Goal: Check status: Check status

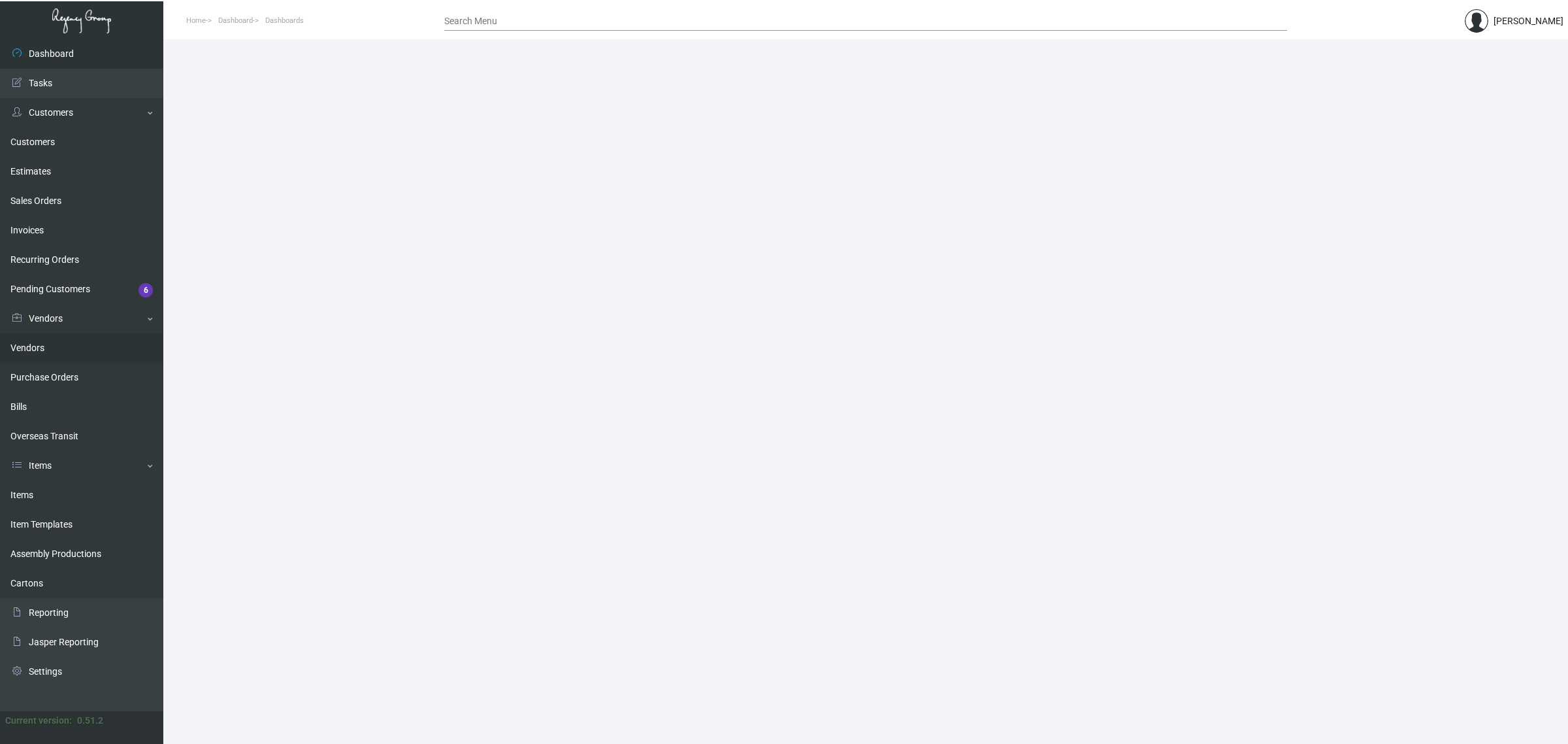
click at [70, 357] on link "Vendors" at bounding box center [82, 348] width 163 height 30
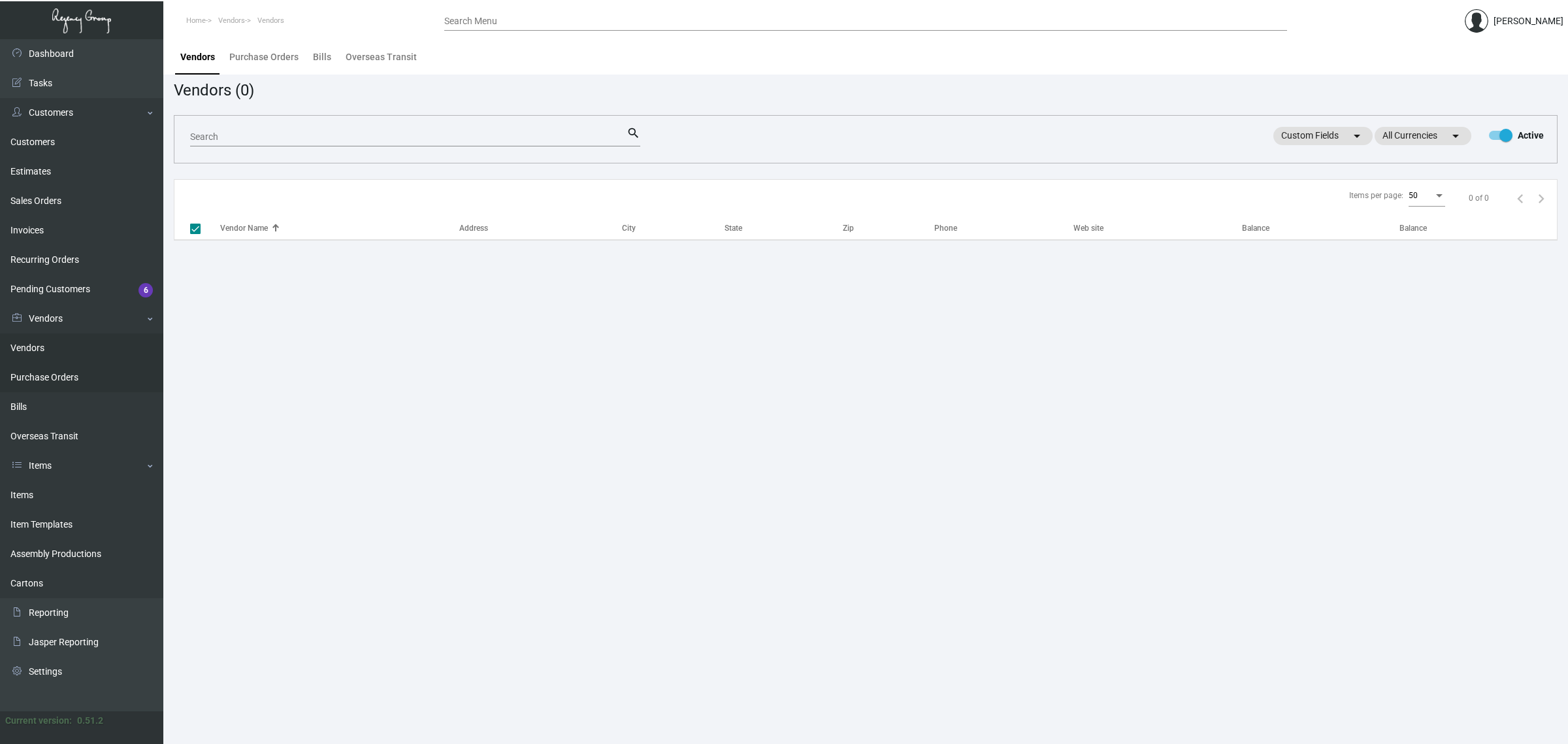
checkbox input "false"
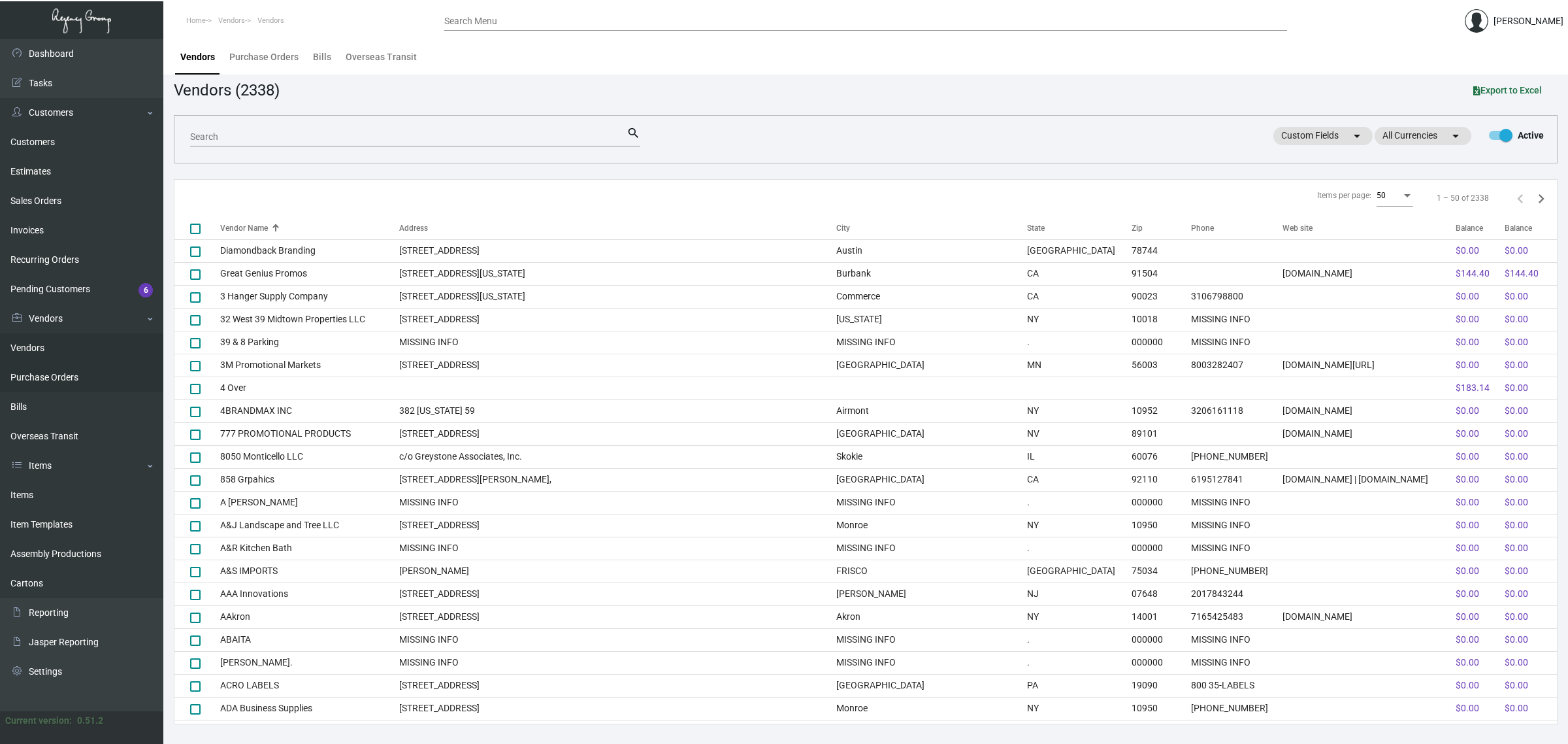
click at [67, 381] on link "Purchase Orders" at bounding box center [82, 377] width 163 height 30
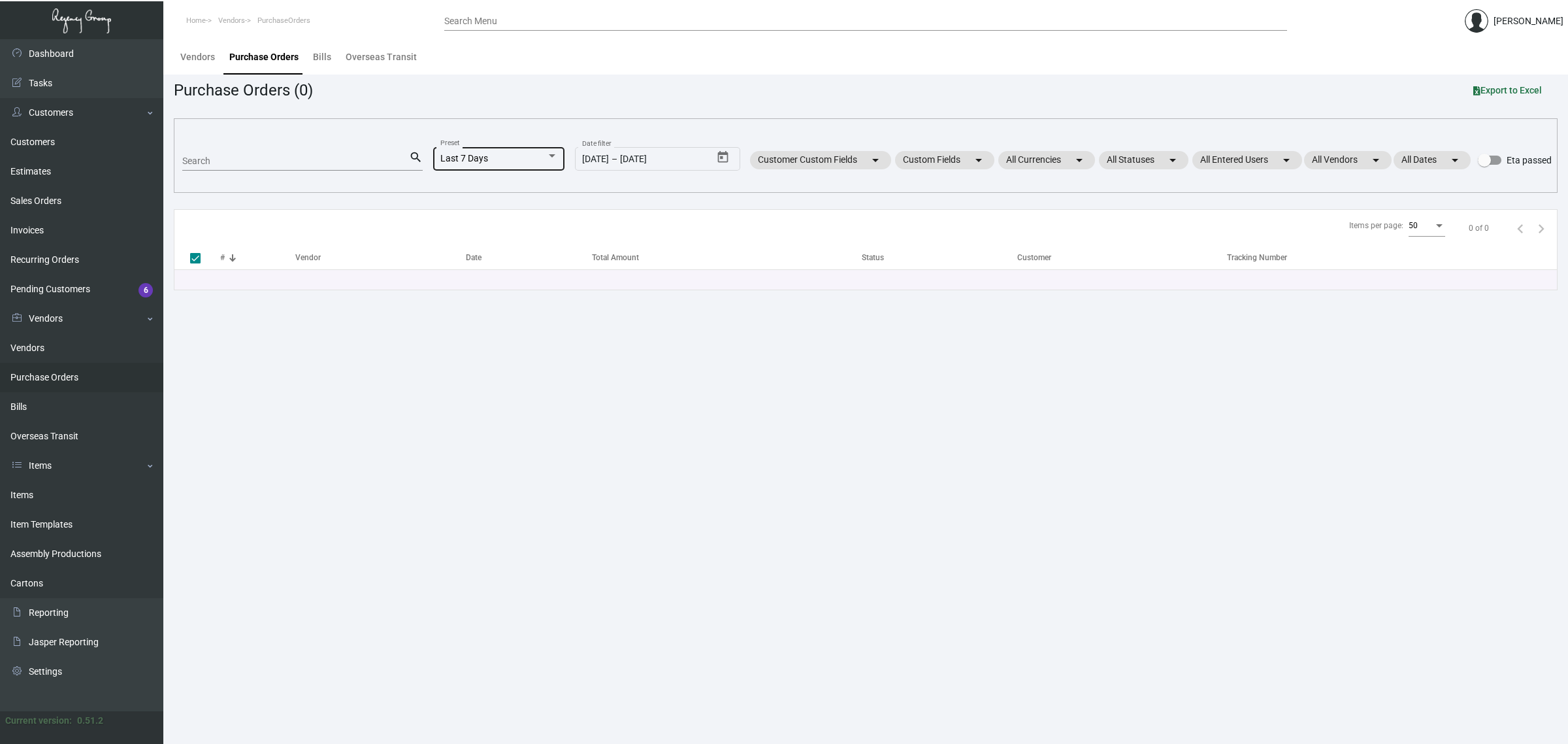
click at [488, 161] on div "Last 7 Days" at bounding box center [494, 159] width 106 height 10
click at [481, 88] on span "All" at bounding box center [505, 76] width 144 height 28
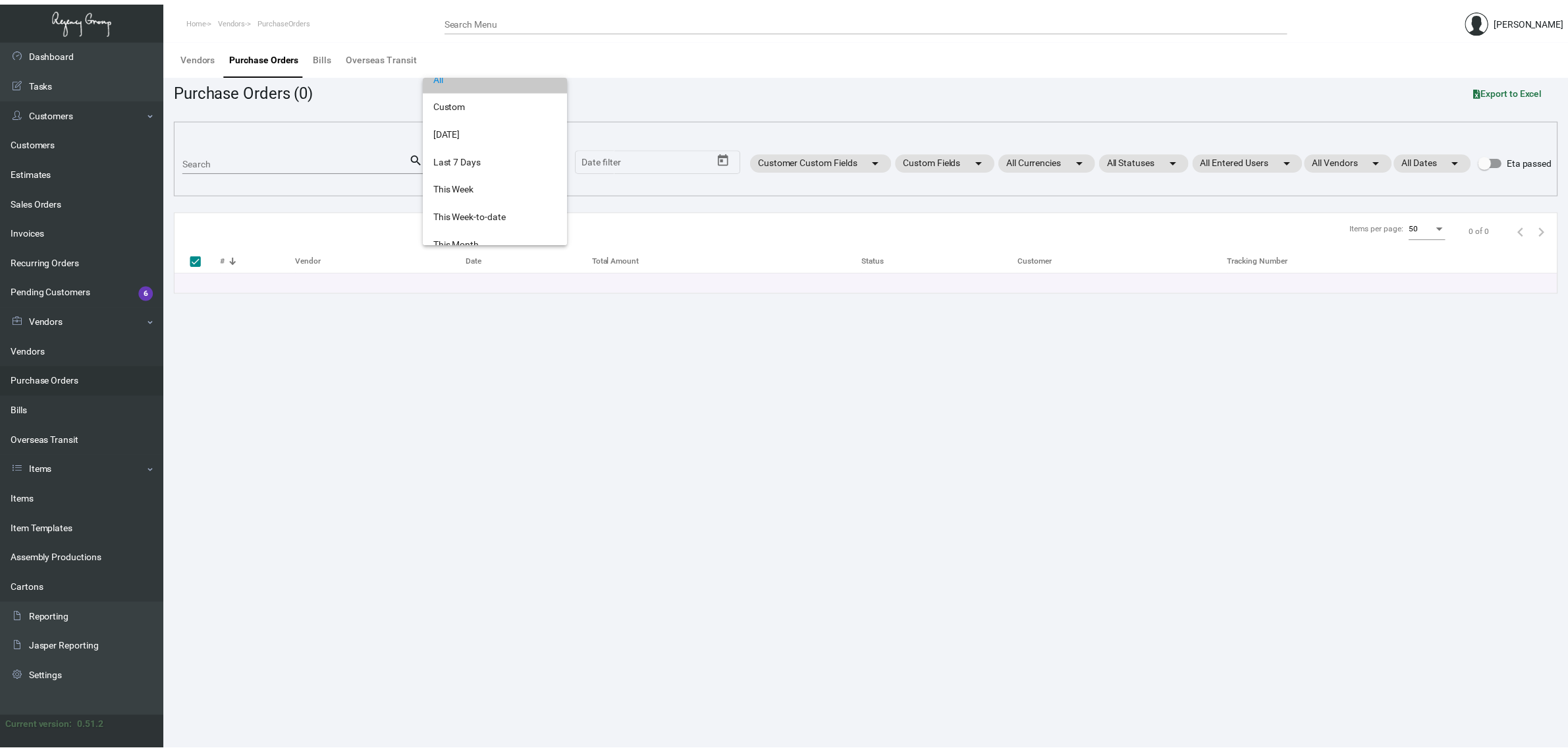
scroll to position [0, 0]
checkbox input "false"
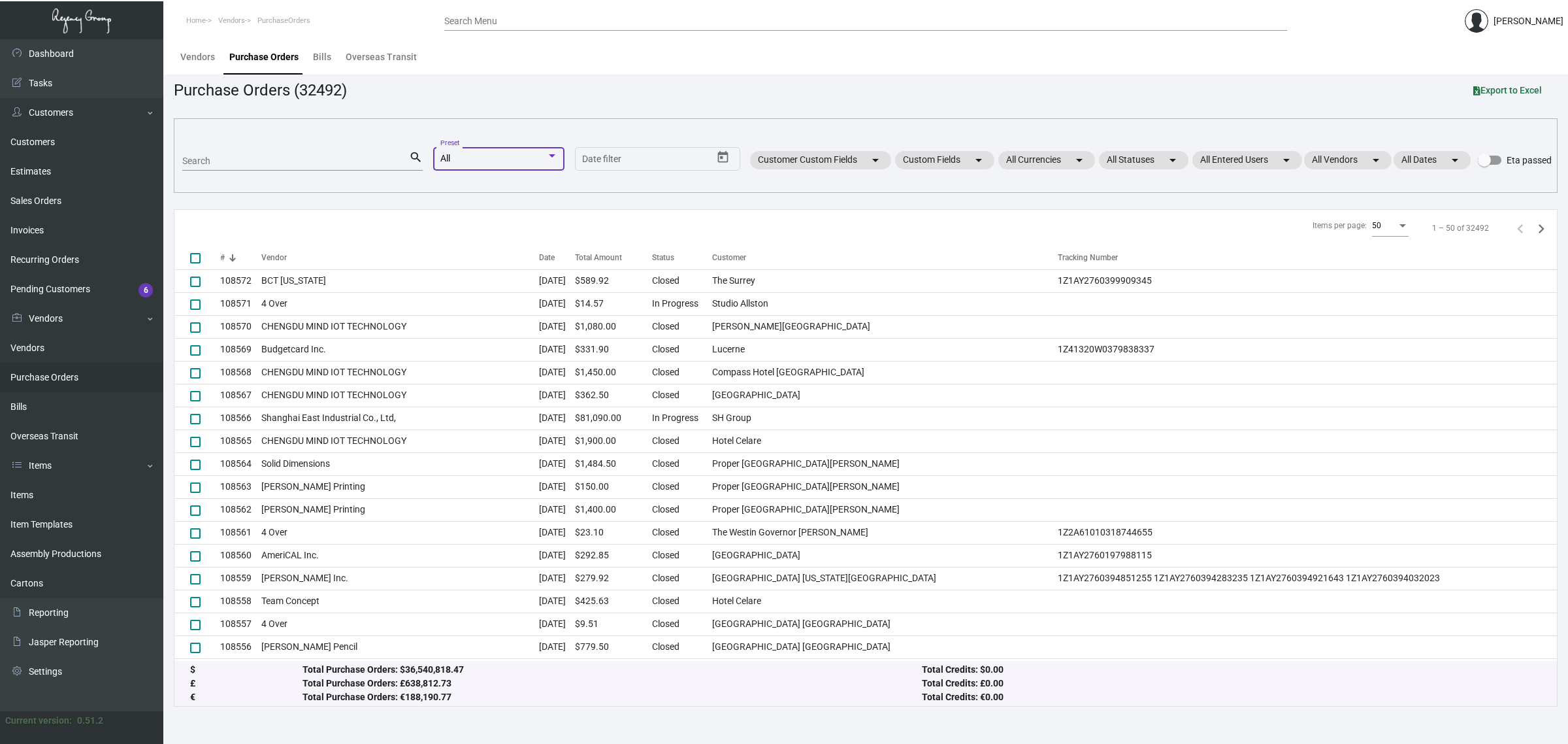
click at [266, 162] on input "Search" at bounding box center [296, 162] width 227 height 10
paste input "106192"
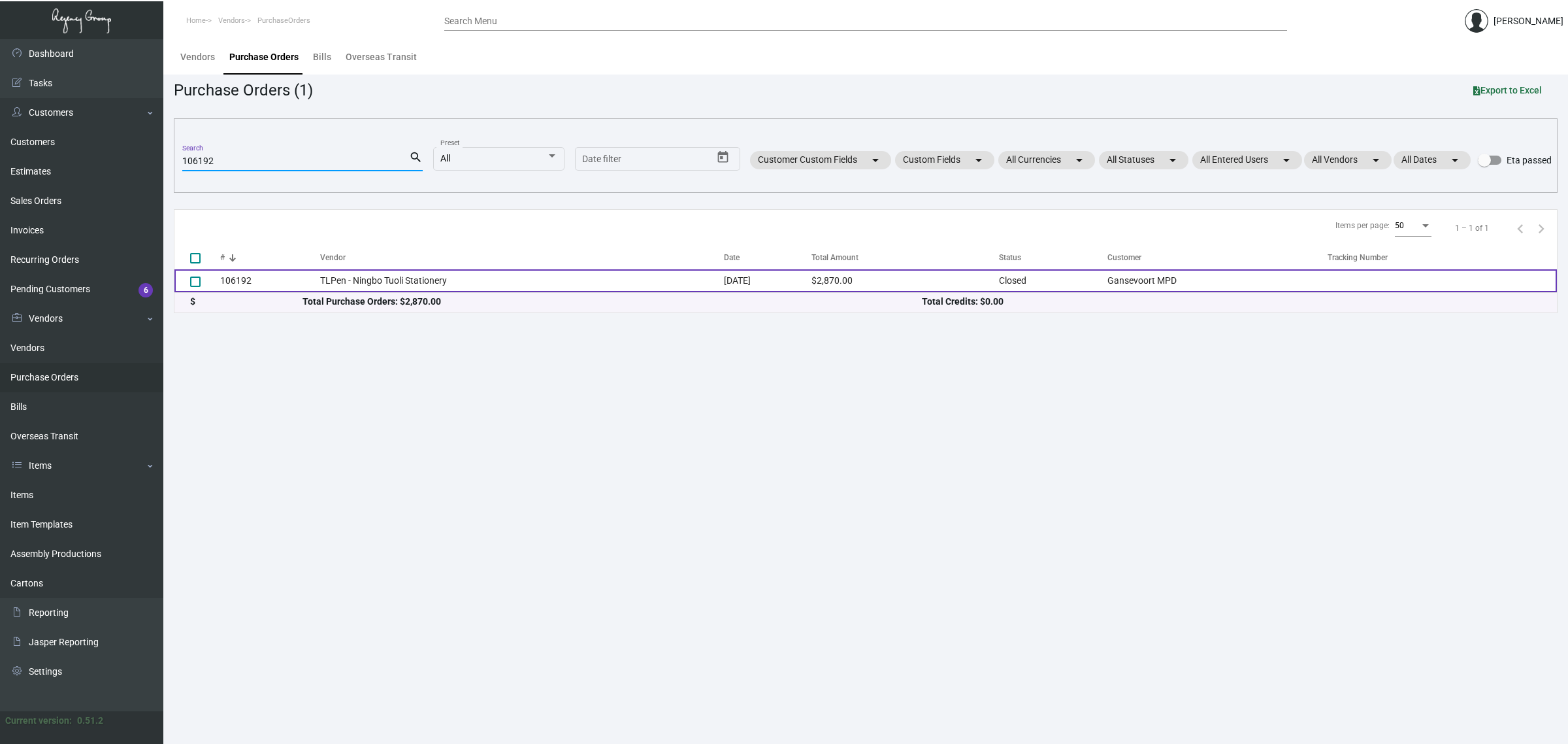
type input "106192"
click at [527, 283] on td "TLPen - Ningbo Tuoli Stationery" at bounding box center [522, 281] width 404 height 23
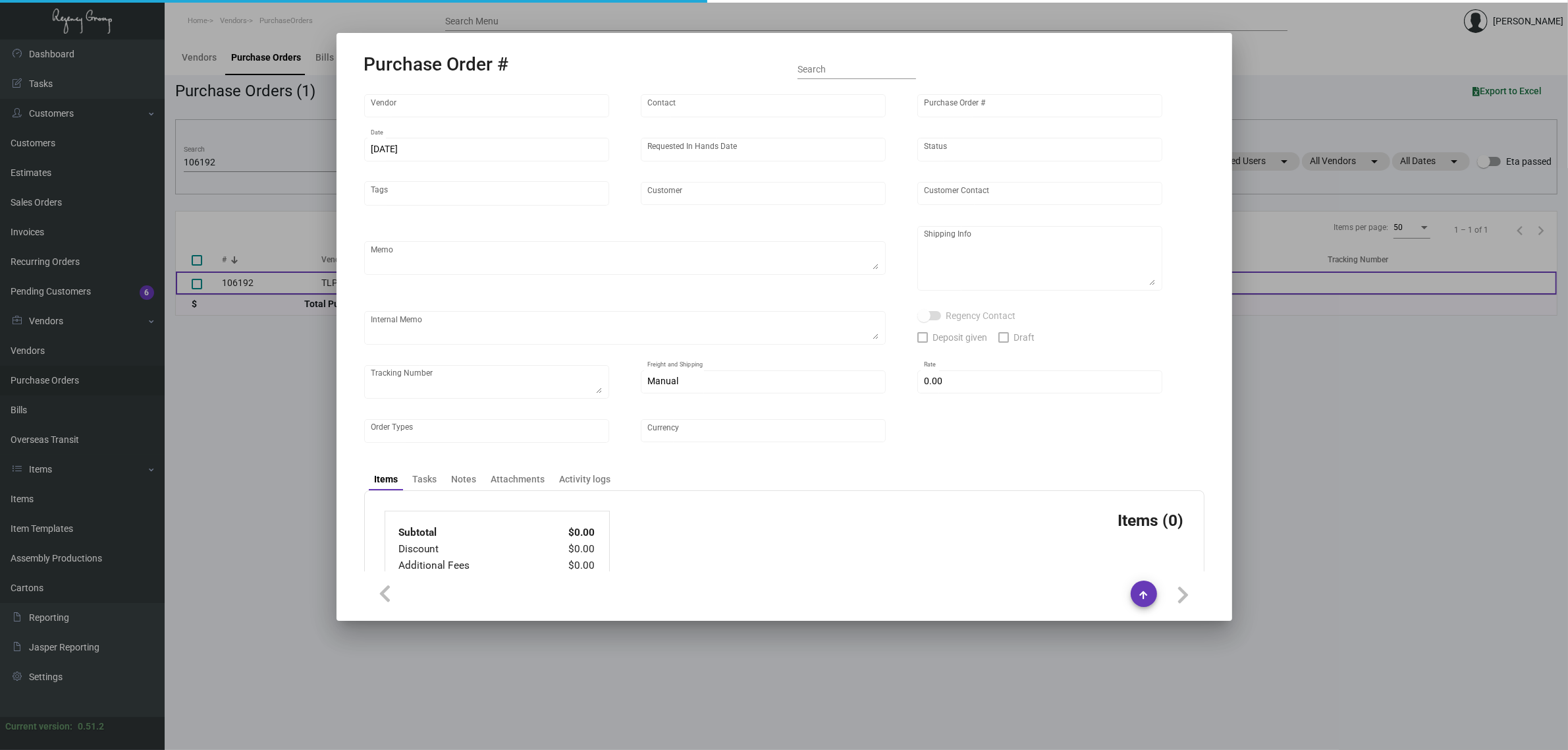
type input "TLPen - Ningbo Tuoli Stationery"
type input "[PERSON_NAME]"
type input "106192"
type input "[DATE]"
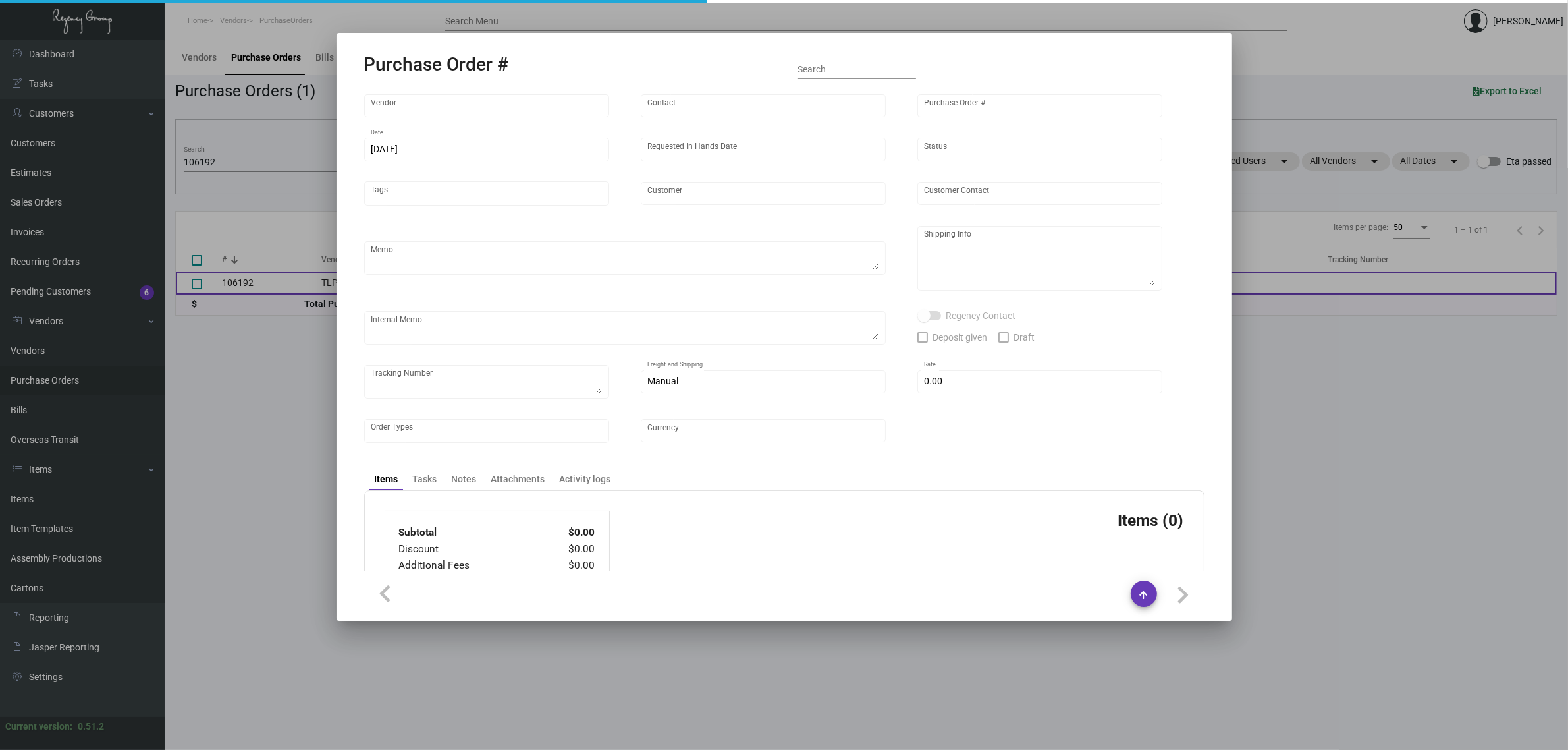
type input "Gansevoort MPD"
type textarea "Please ship by boat to our NJ warehouse."
type textarea "Regency Group NJ - [PERSON_NAME] [STREET_ADDRESS]"
checkbox input "true"
type input "$ 0.00"
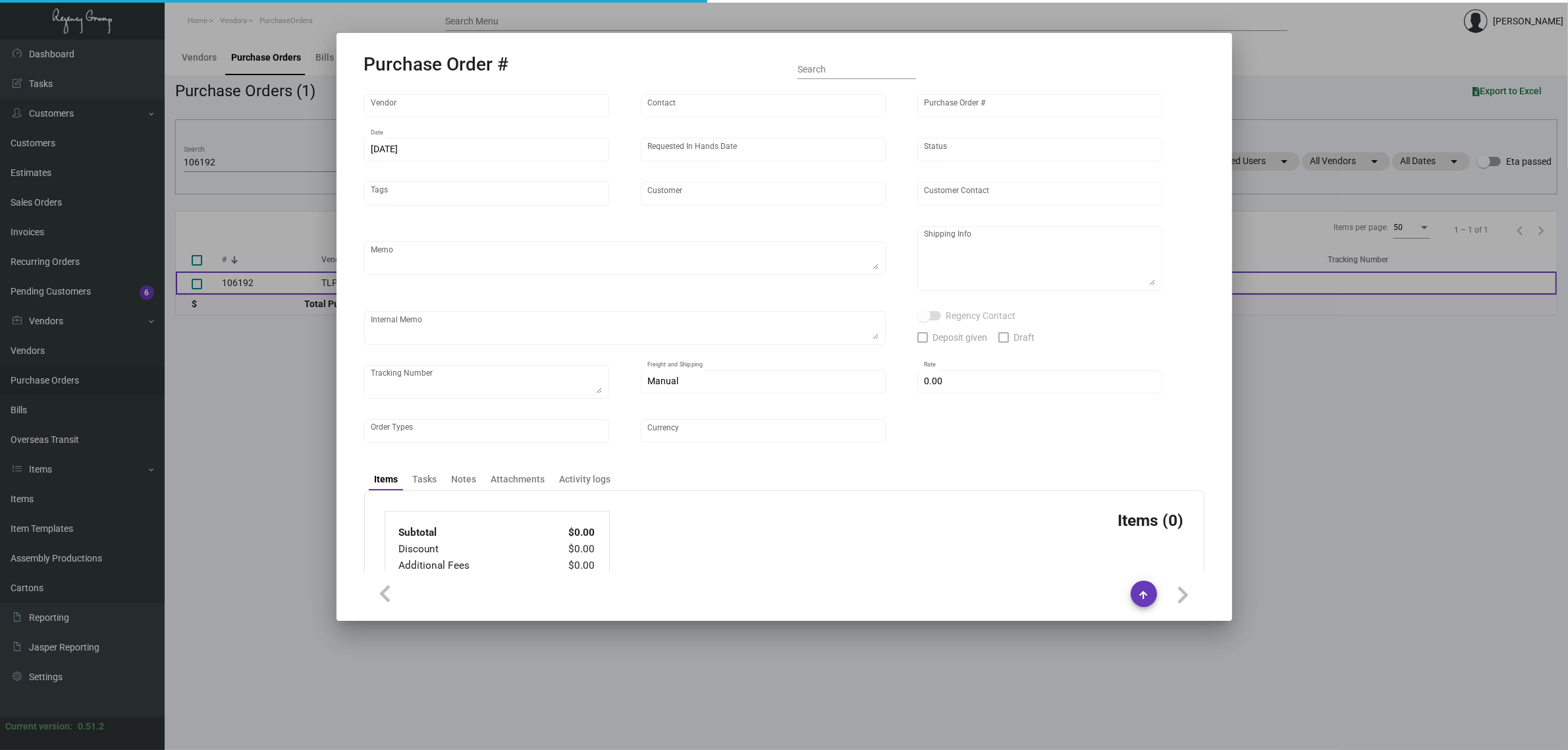
type input "United States Dollar $"
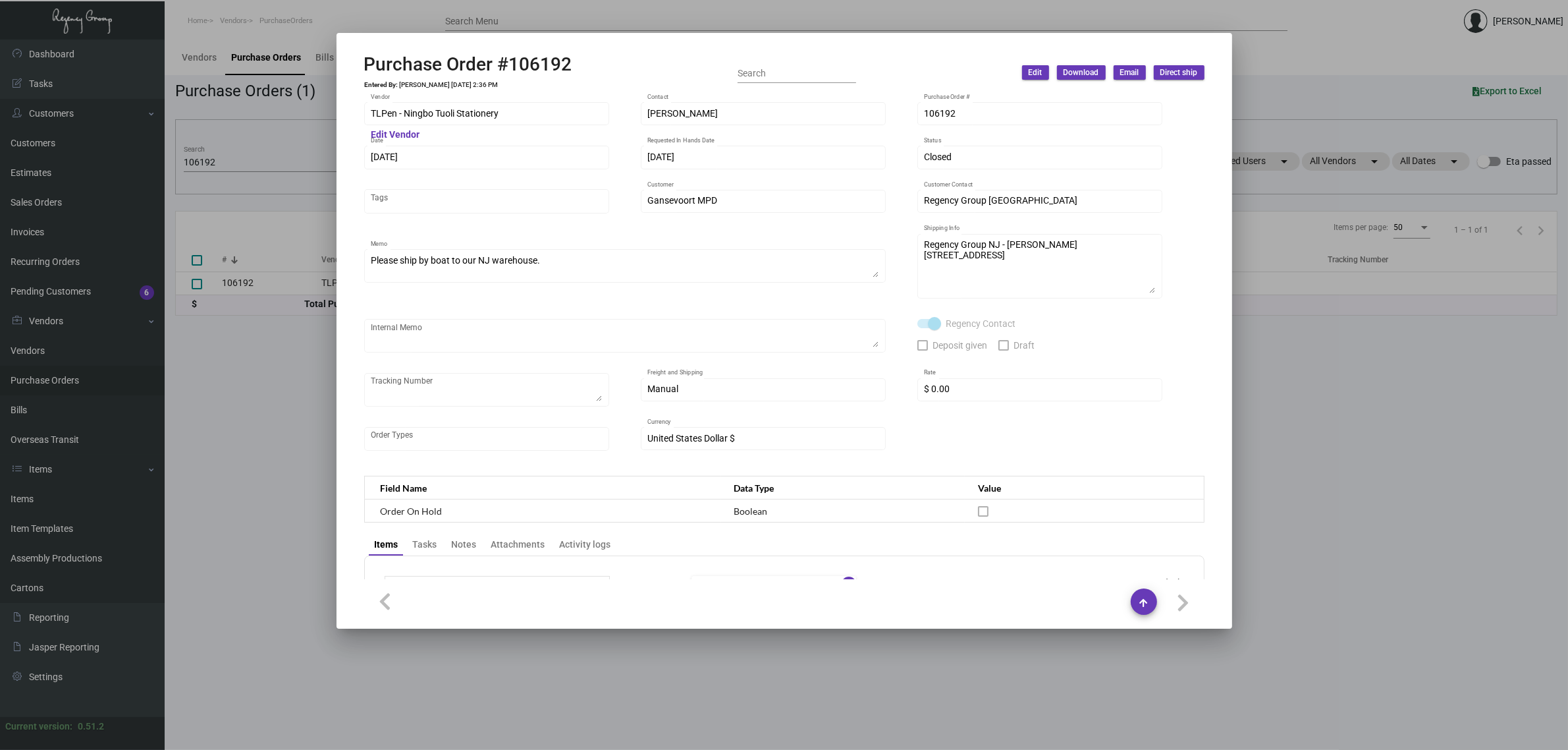
click at [843, 298] on div "TLPen - Ningbo Tuoli Stationery Vendor Edit Vendor [PERSON_NAME] Contact 106192…" at bounding box center [784, 282] width 840 height 365
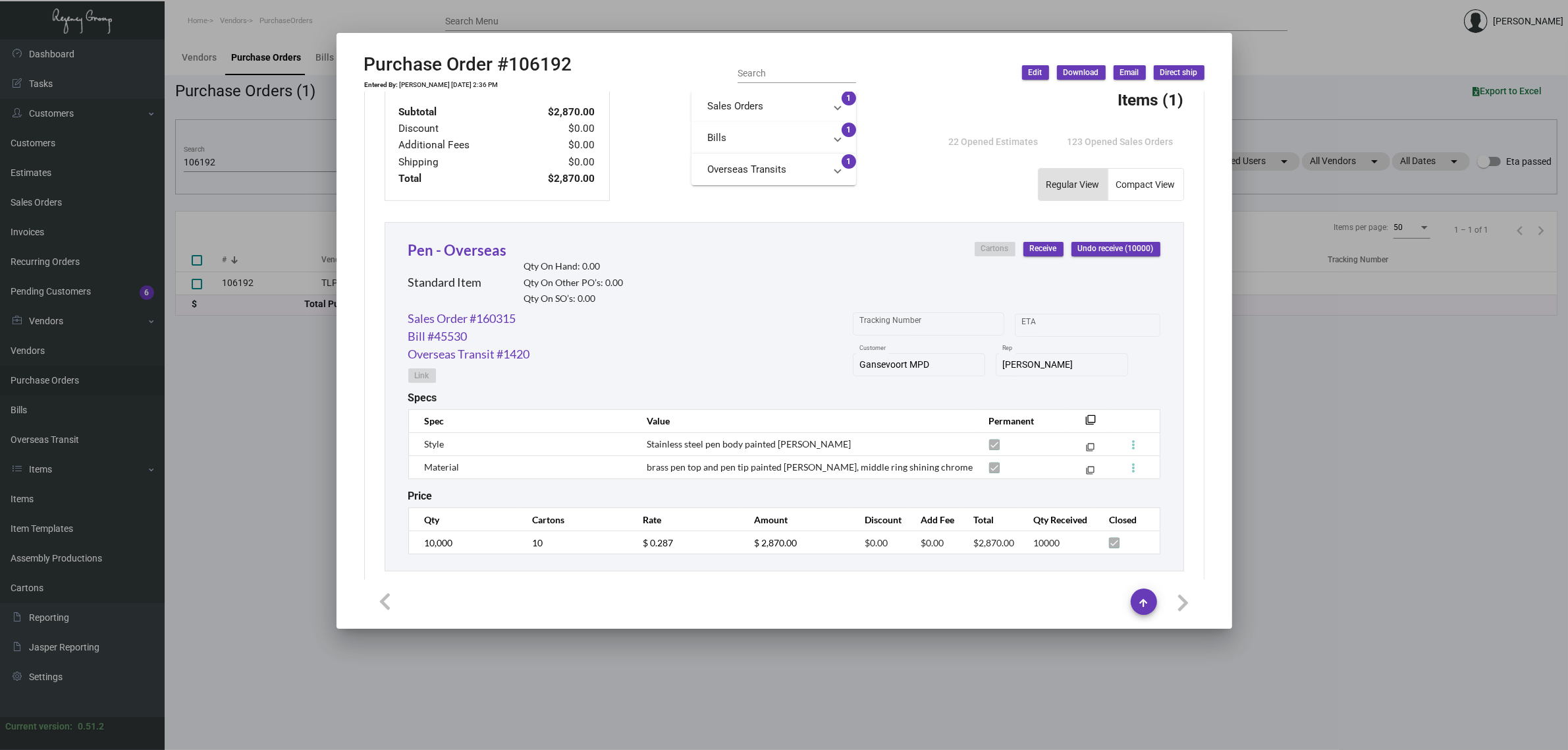
scroll to position [503, 0]
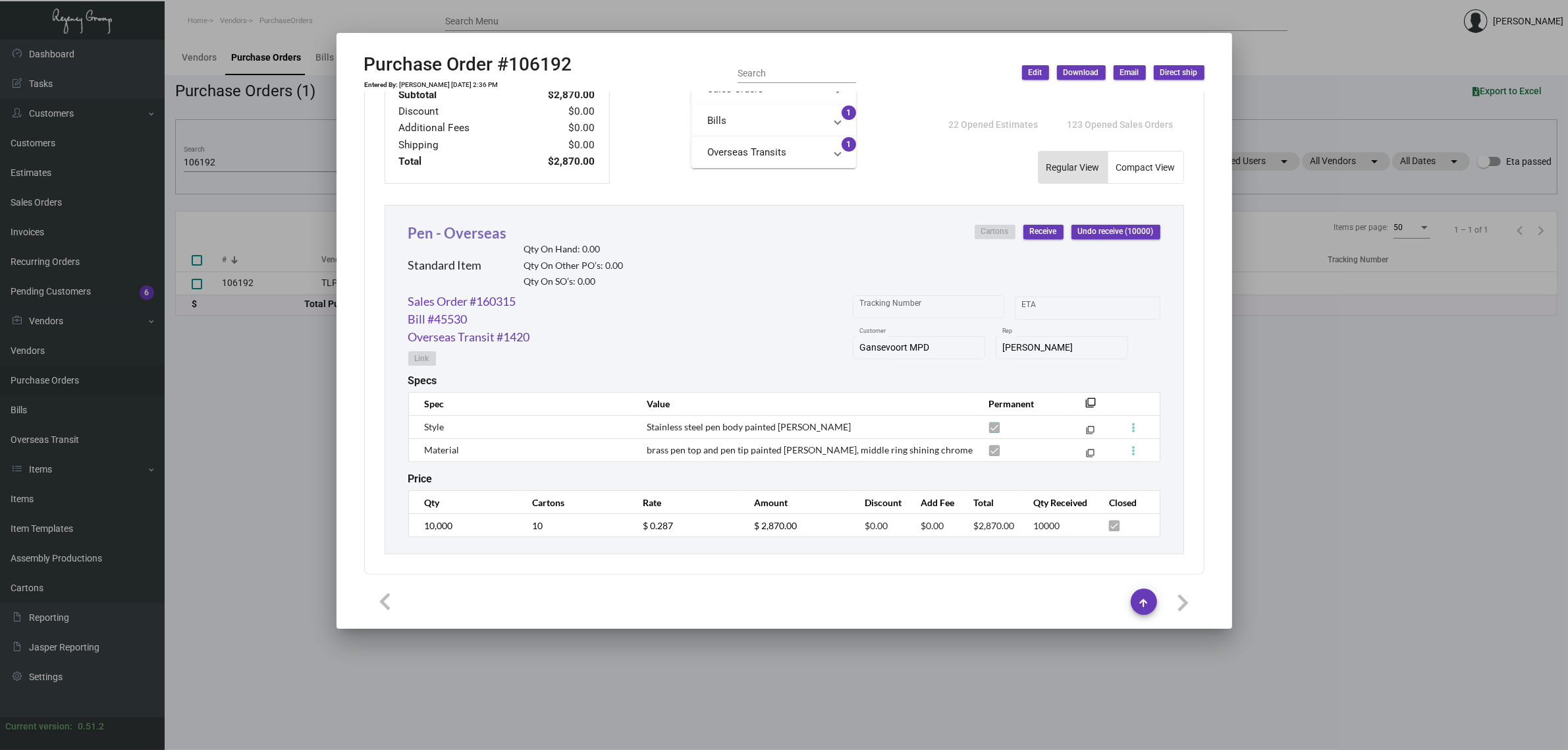
click at [482, 234] on link "Pen - Overseas" at bounding box center [457, 233] width 99 height 18
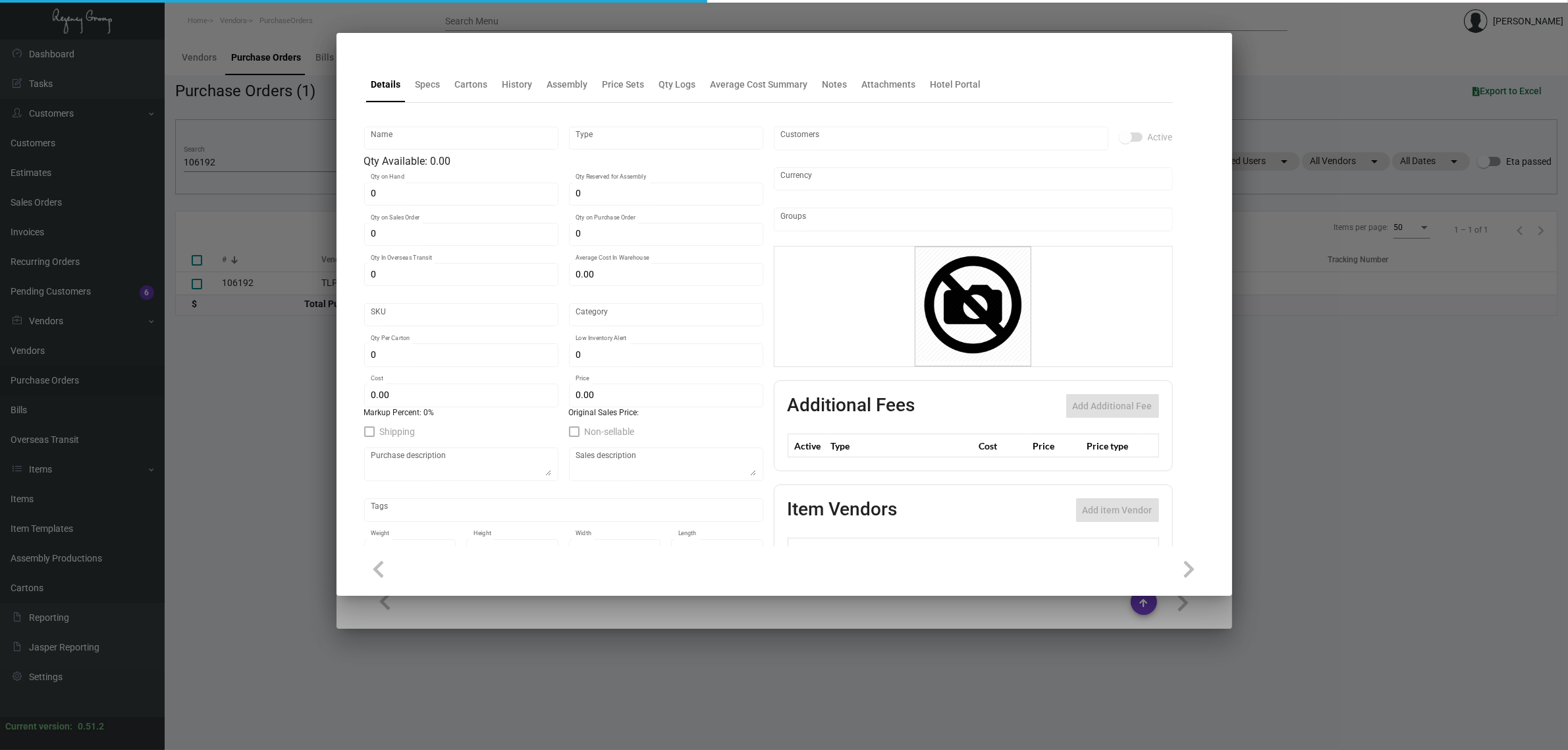
type input "Pen - Overseas"
type input "Standard Item"
type input "5,000"
type input "$ 0.2885"
type input "650-Pen-42"
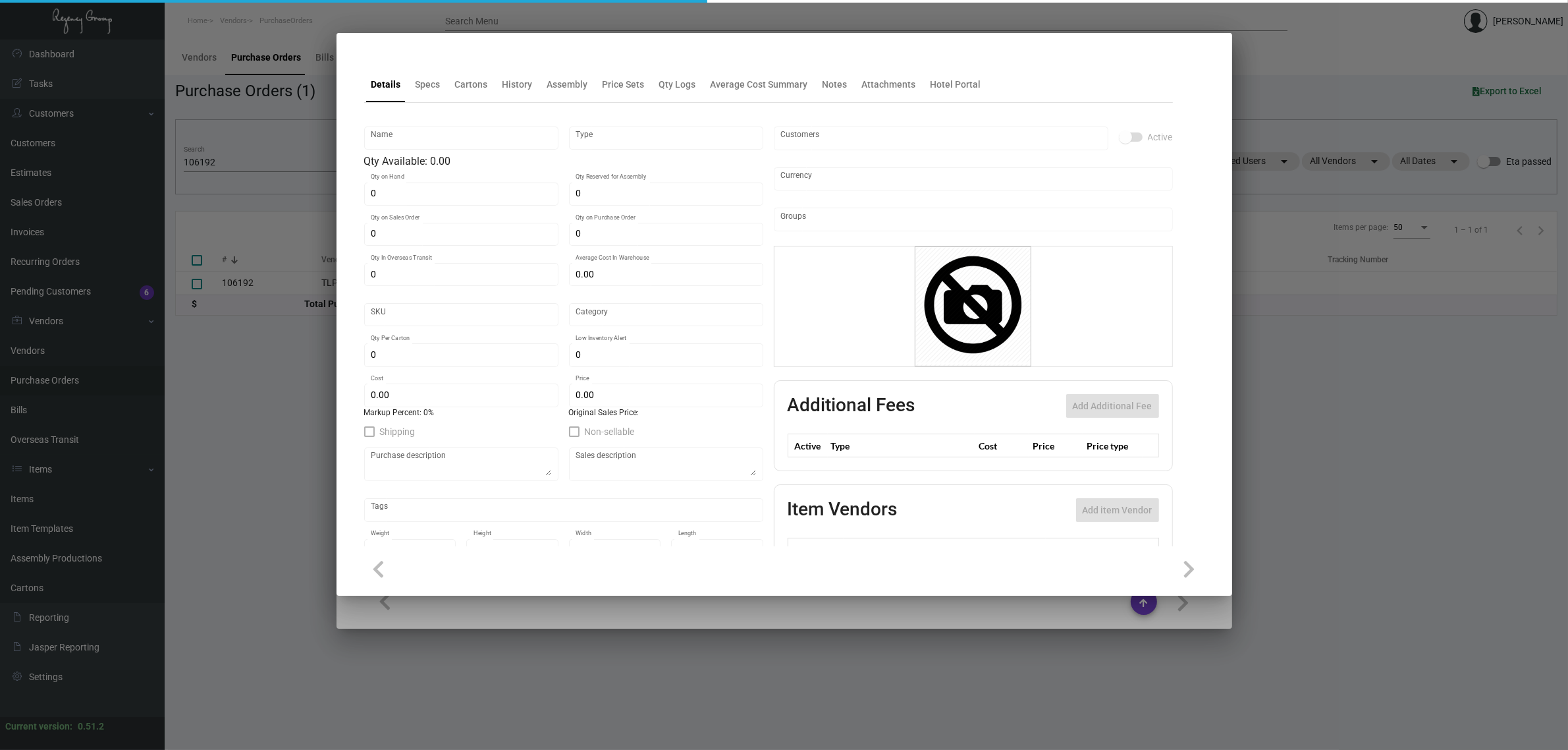
type input "Overseas"
type input "1,000"
type input "$ 0.287"
type input "$ 0.58"
checkbox input "true"
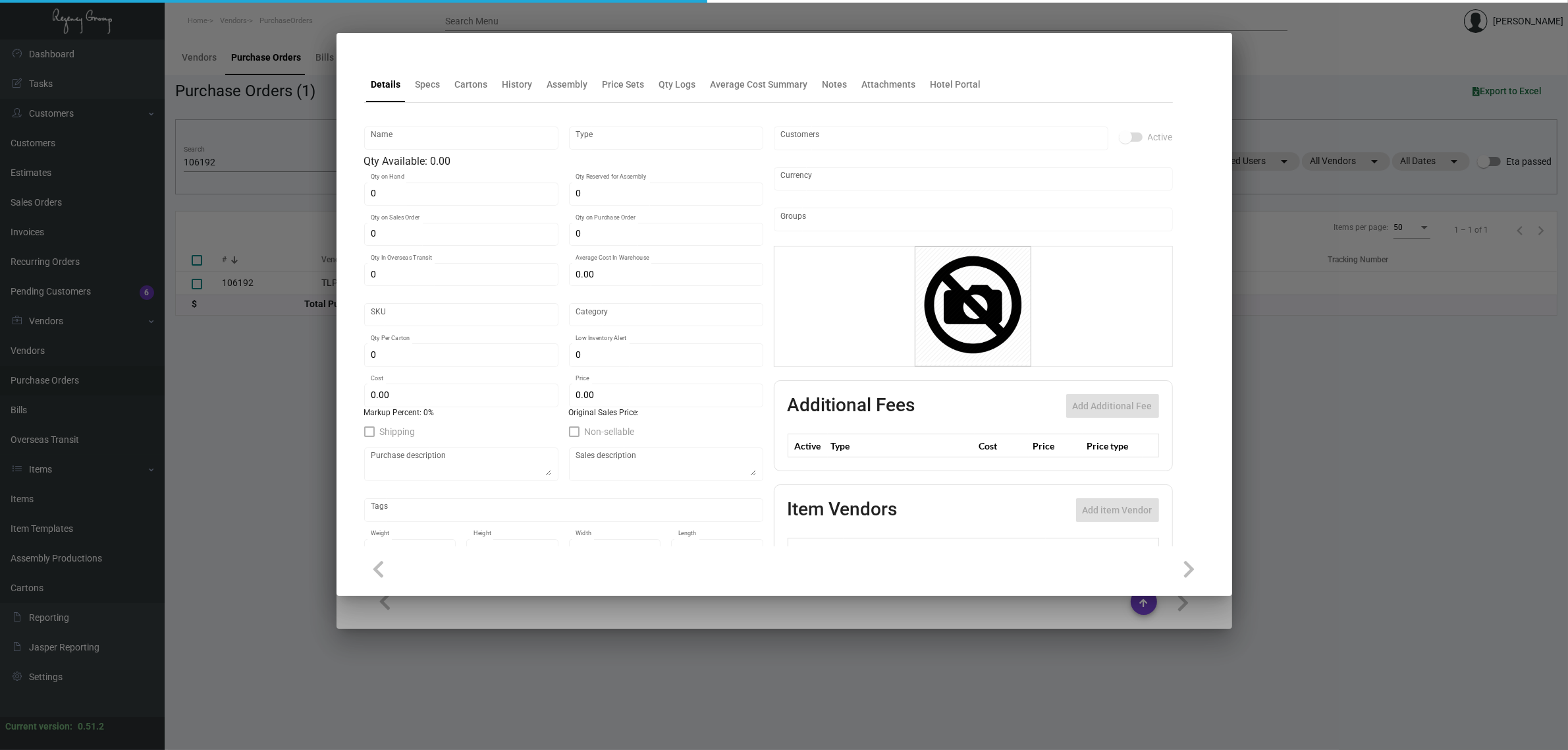
checkbox input "true"
type input "United States Dollar $"
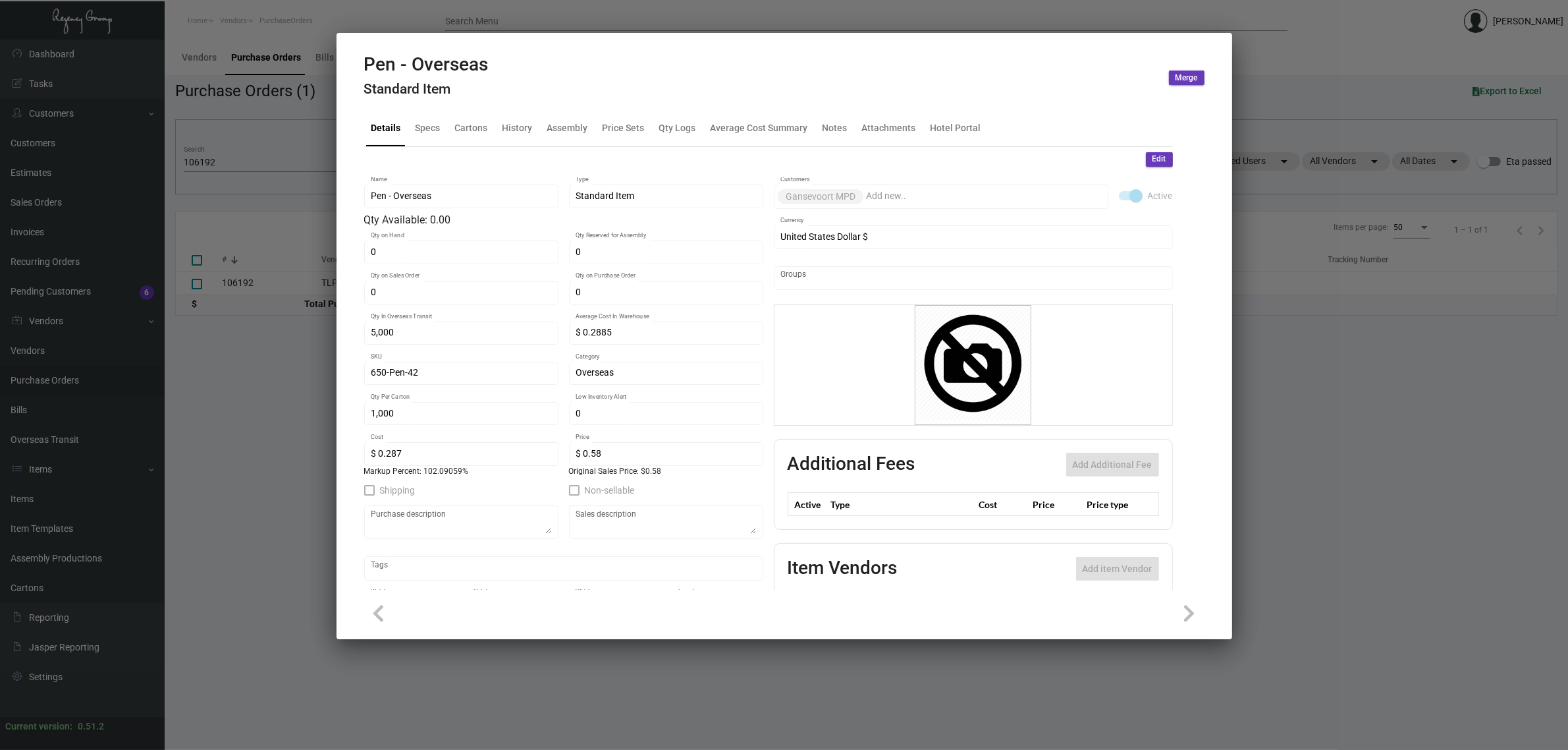
click at [279, 152] on div at bounding box center [784, 375] width 1568 height 750
